Goal: Information Seeking & Learning: Learn about a topic

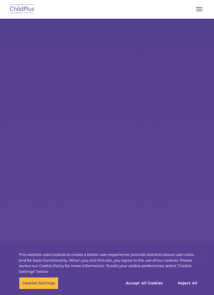
select select "MEDIUM"
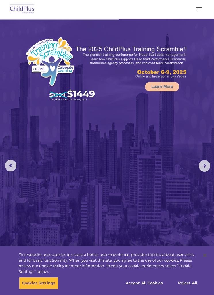
click at [193, 13] on button "button" at bounding box center [199, 9] width 12 height 9
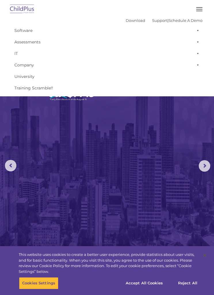
click at [130, 25] on link "Software" at bounding box center [107, 31] width 191 height 12
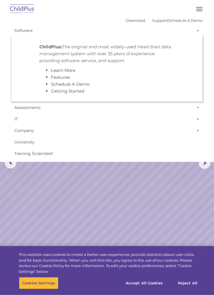
scroll to position [3, 0]
click at [171, 195] on rs-slide "Request a Demo The Future of ChildPlus is Here! Boost your productivity and str…" at bounding box center [107, 163] width 214 height 295
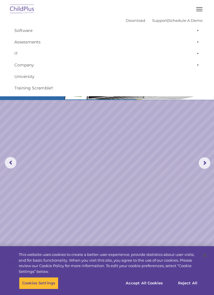
click at [197, 12] on button "button" at bounding box center [199, 9] width 12 height 9
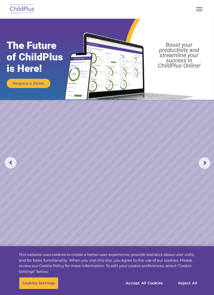
click at [202, 9] on span "button" at bounding box center [199, 9] width 6 height 1
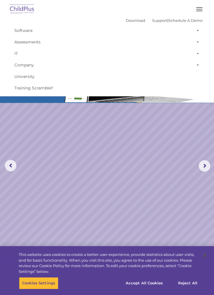
scroll to position [0, 0]
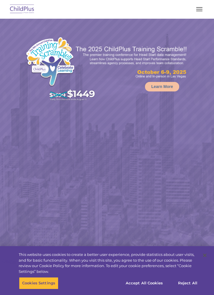
select select "MEDIUM"
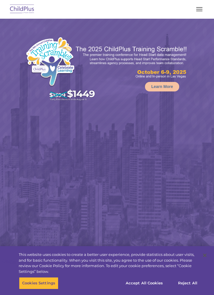
select select "MEDIUM"
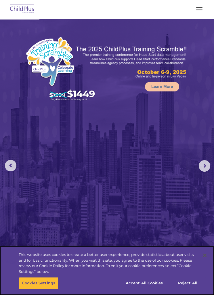
click at [24, 20] on img at bounding box center [107, 160] width 214 height 282
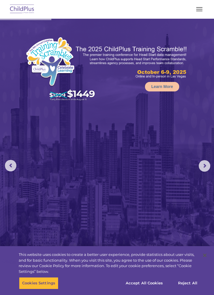
click at [22, 11] on img at bounding box center [22, 10] width 27 height 14
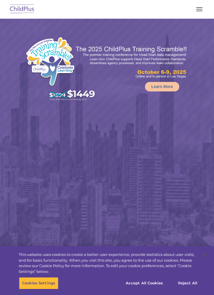
select select "MEDIUM"
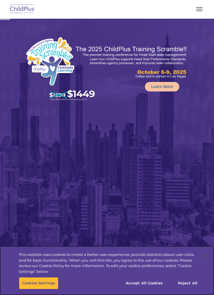
click at [162, 279] on button "Accept All Cookies" at bounding box center [144, 283] width 43 height 12
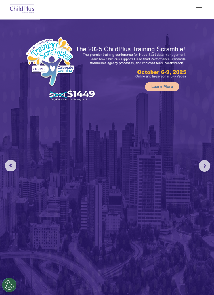
click at [209, 157] on img at bounding box center [107, 160] width 214 height 282
click at [201, 164] on rs-arrow at bounding box center [205, 166] width 12 height 12
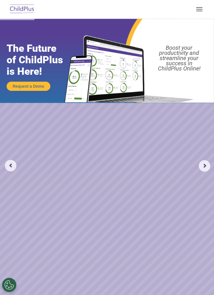
click at [204, 7] on button "button" at bounding box center [199, 9] width 12 height 9
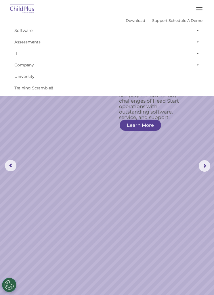
click at [201, 7] on button "button" at bounding box center [199, 9] width 12 height 9
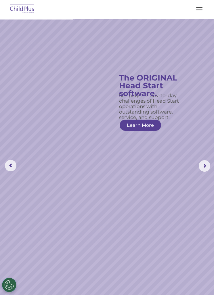
click at [203, 10] on button "button" at bounding box center [199, 9] width 12 height 9
